Goal: Information Seeking & Learning: Learn about a topic

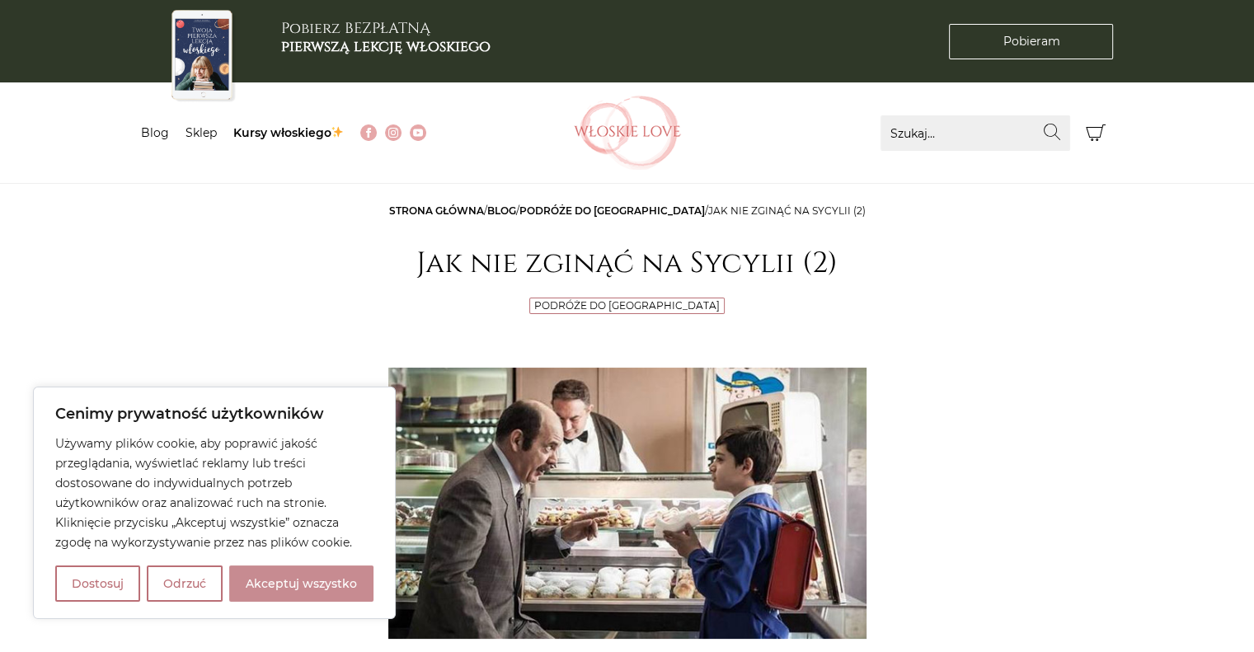
click at [300, 579] on button "Akceptuj wszystko" at bounding box center [301, 583] width 144 height 36
checkbox input "true"
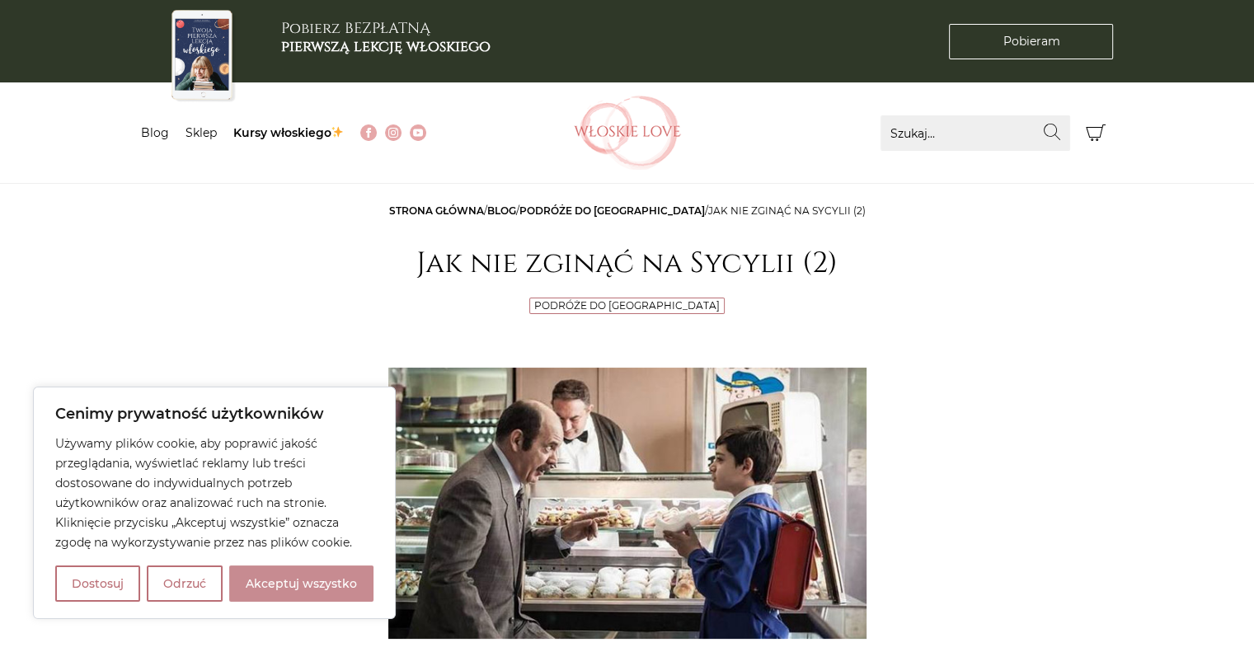
checkbox input "true"
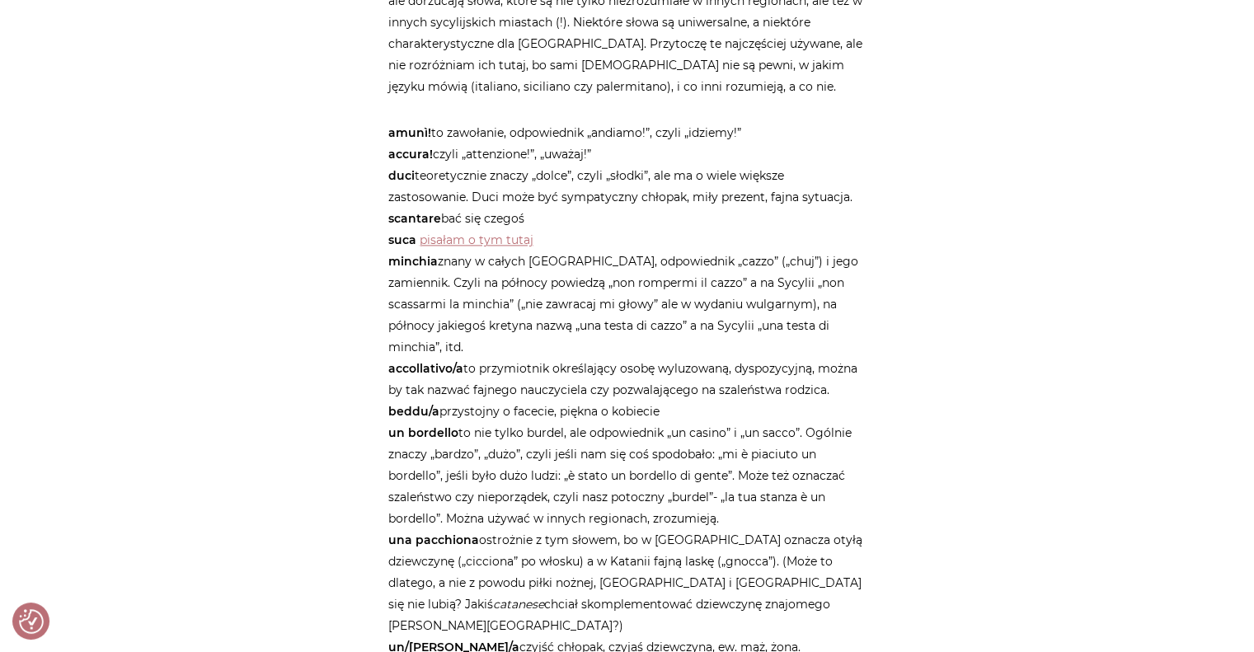
scroll to position [2242, 0]
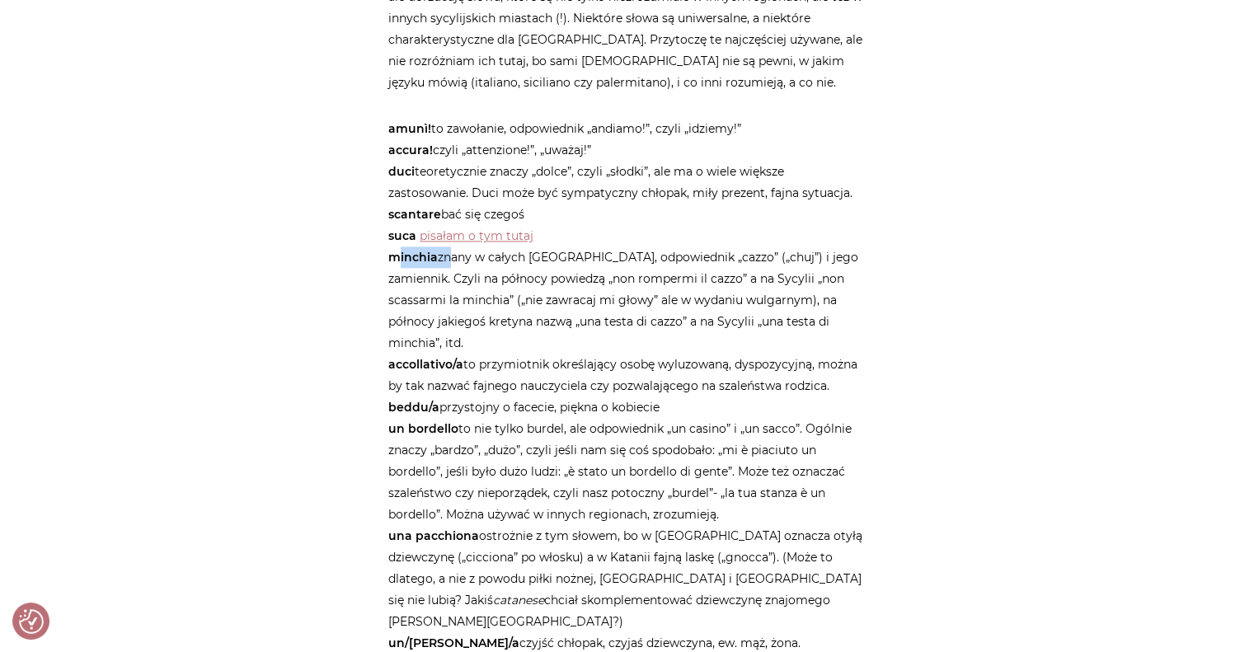
drag, startPoint x: 448, startPoint y: 256, endPoint x: 376, endPoint y: 248, distance: 72.9
click at [376, 248] on div "Strona główna / Blog / Podróże do [GEOGRAPHIC_DATA] / Jak nie zginąć na Sycylii…" at bounding box center [627, 285] width 989 height 4655
copy p "minchia z"
click at [799, 471] on p "amunì! to zawołanie, odpowiednik „andiamo!”, czyli „idziemy!” accura! czyli „at…" at bounding box center [627, 386] width 478 height 536
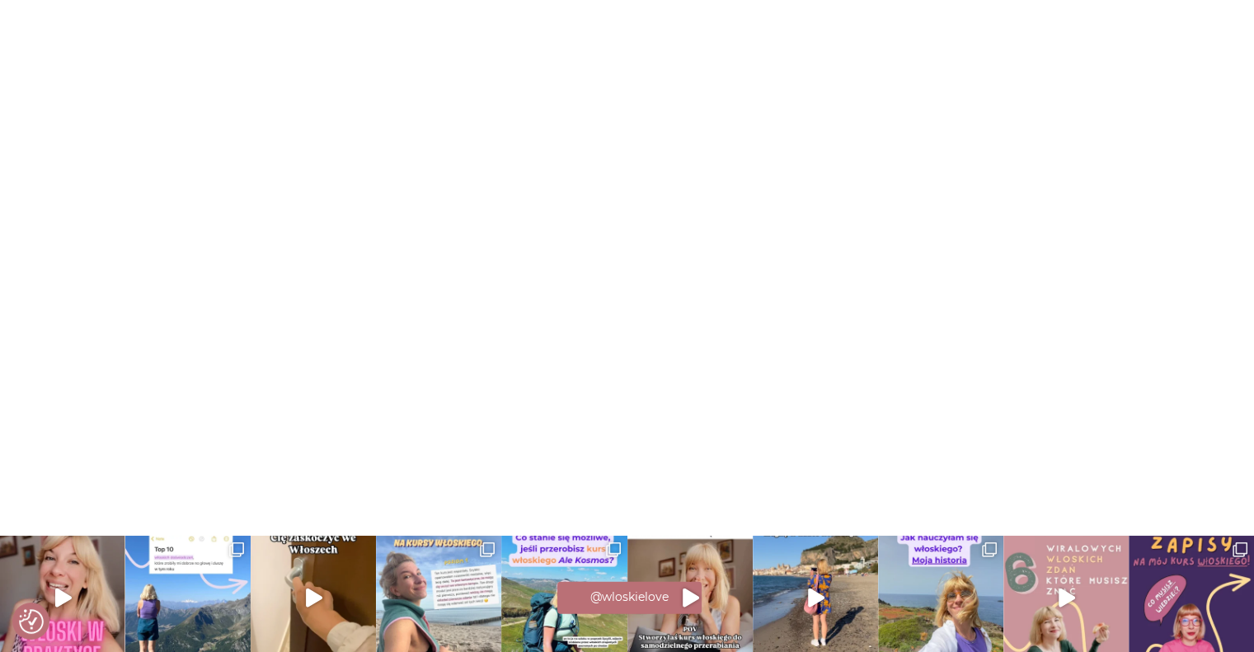
scroll to position [4414, 0]
